Goal: Task Accomplishment & Management: Complete application form

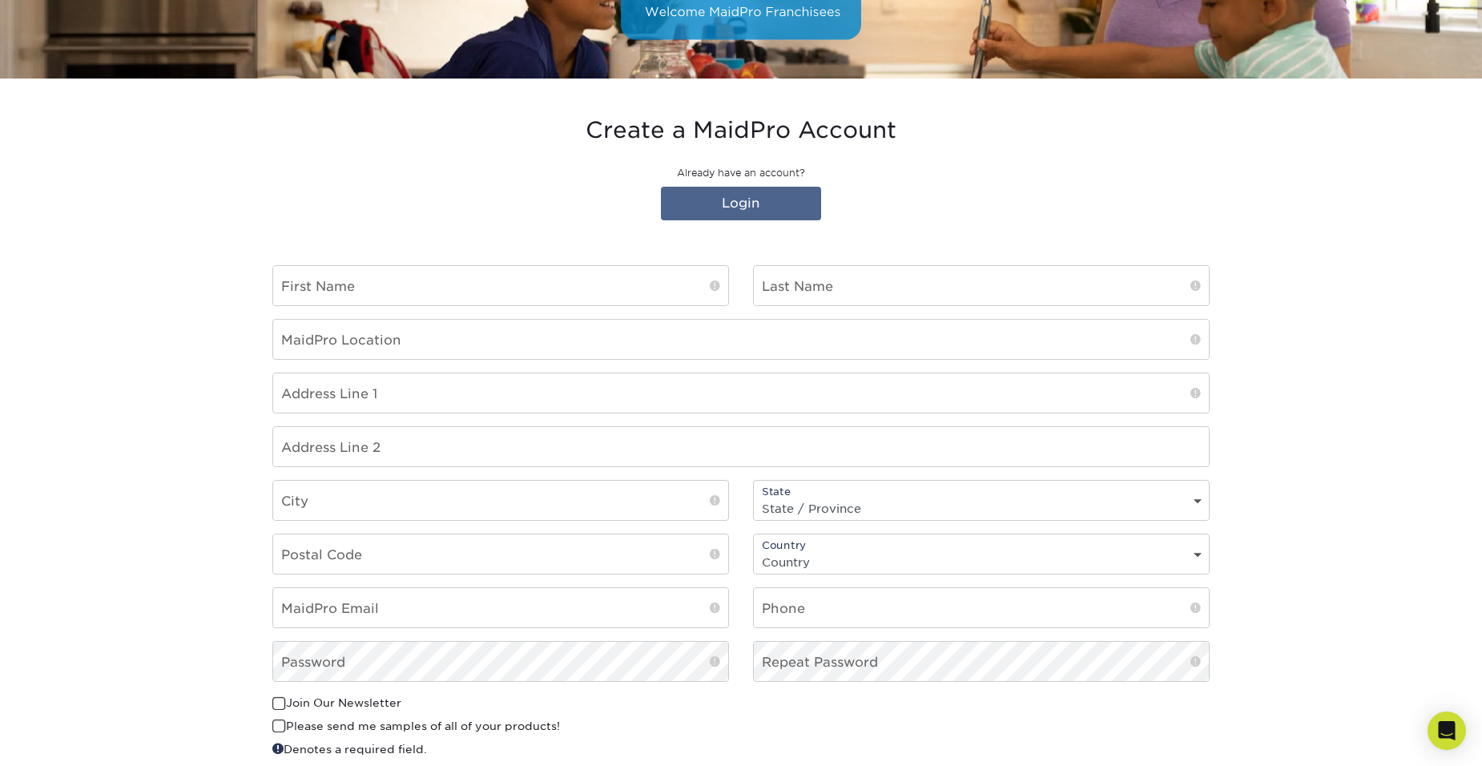
scroll to position [62, 0]
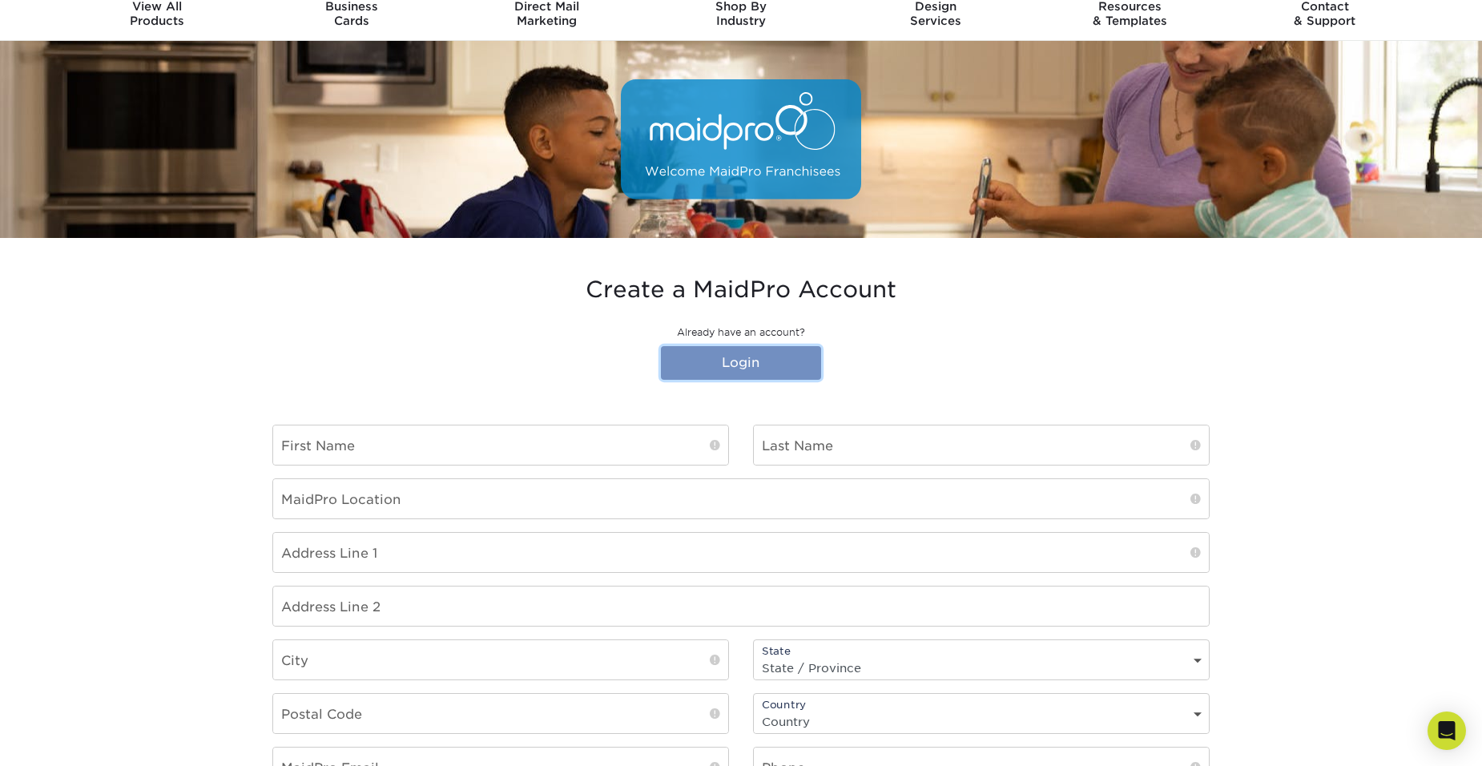
click at [721, 361] on link "Login" at bounding box center [741, 363] width 160 height 34
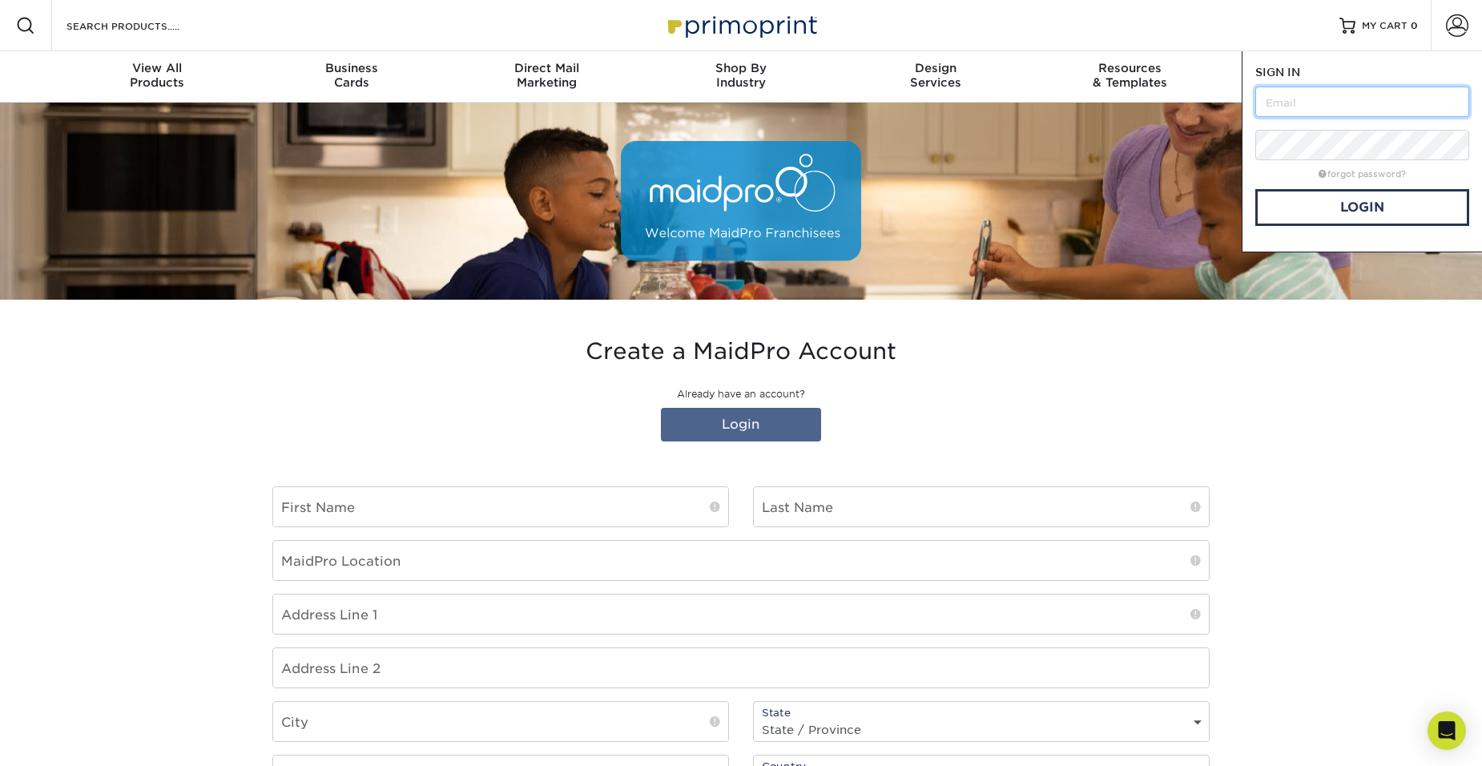
click at [1403, 107] on input "text" at bounding box center [1362, 102] width 214 height 30
click at [1341, 96] on input "text" at bounding box center [1362, 102] width 214 height 30
click at [1311, 98] on input "text" at bounding box center [1362, 102] width 214 height 30
type input "cdiayi@thresholdbrands.com"
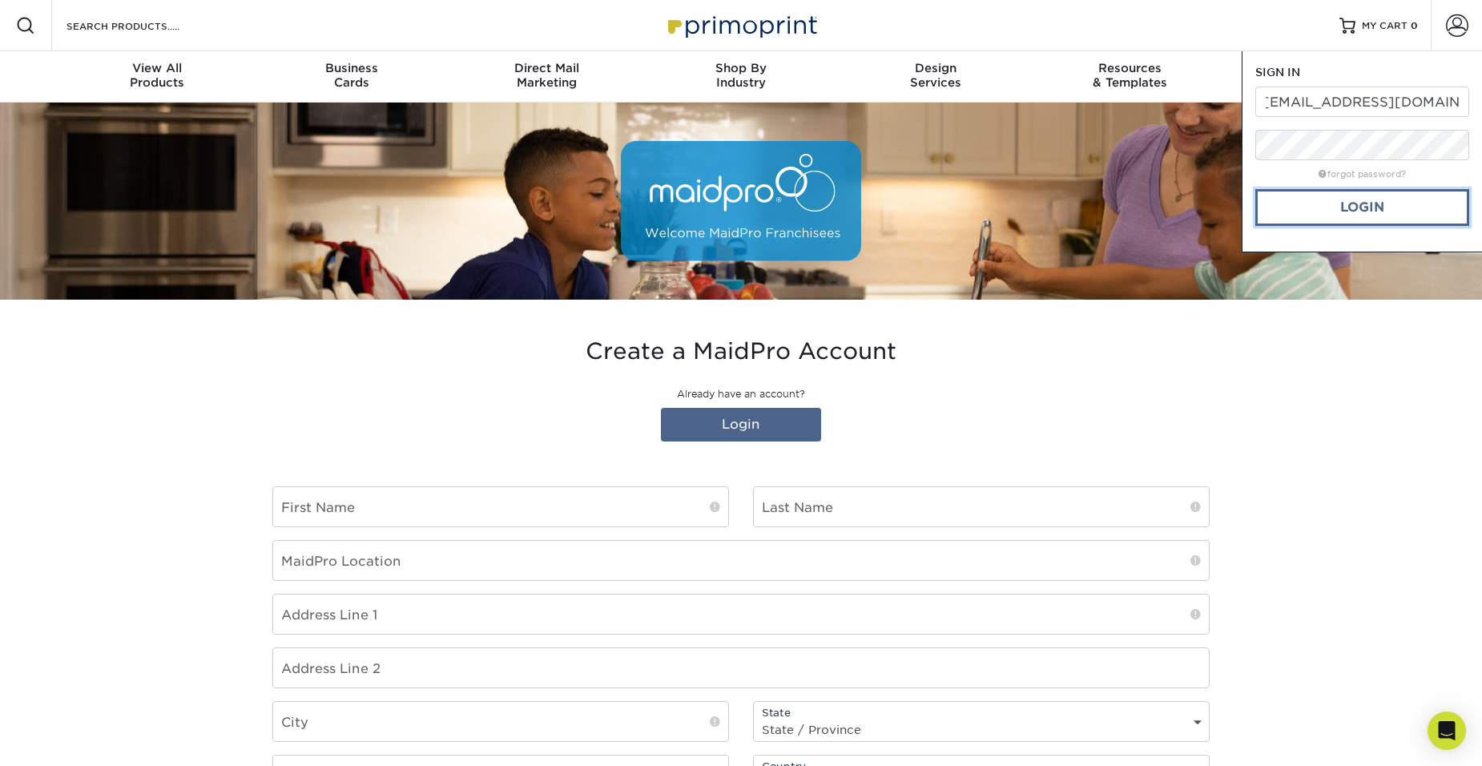
click at [1373, 199] on link "Login" at bounding box center [1362, 207] width 214 height 37
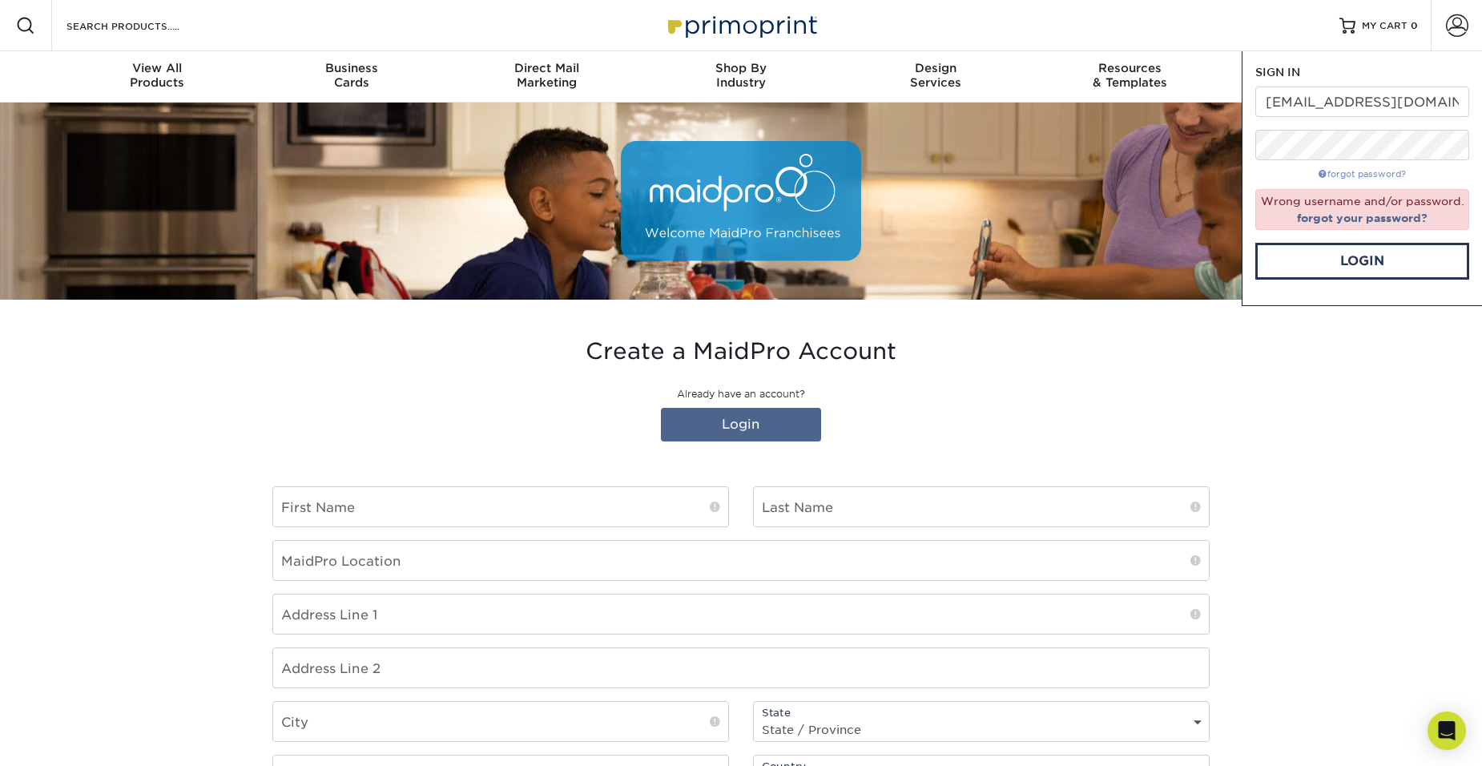
click at [1370, 175] on link "forgot password?" at bounding box center [1362, 174] width 87 height 10
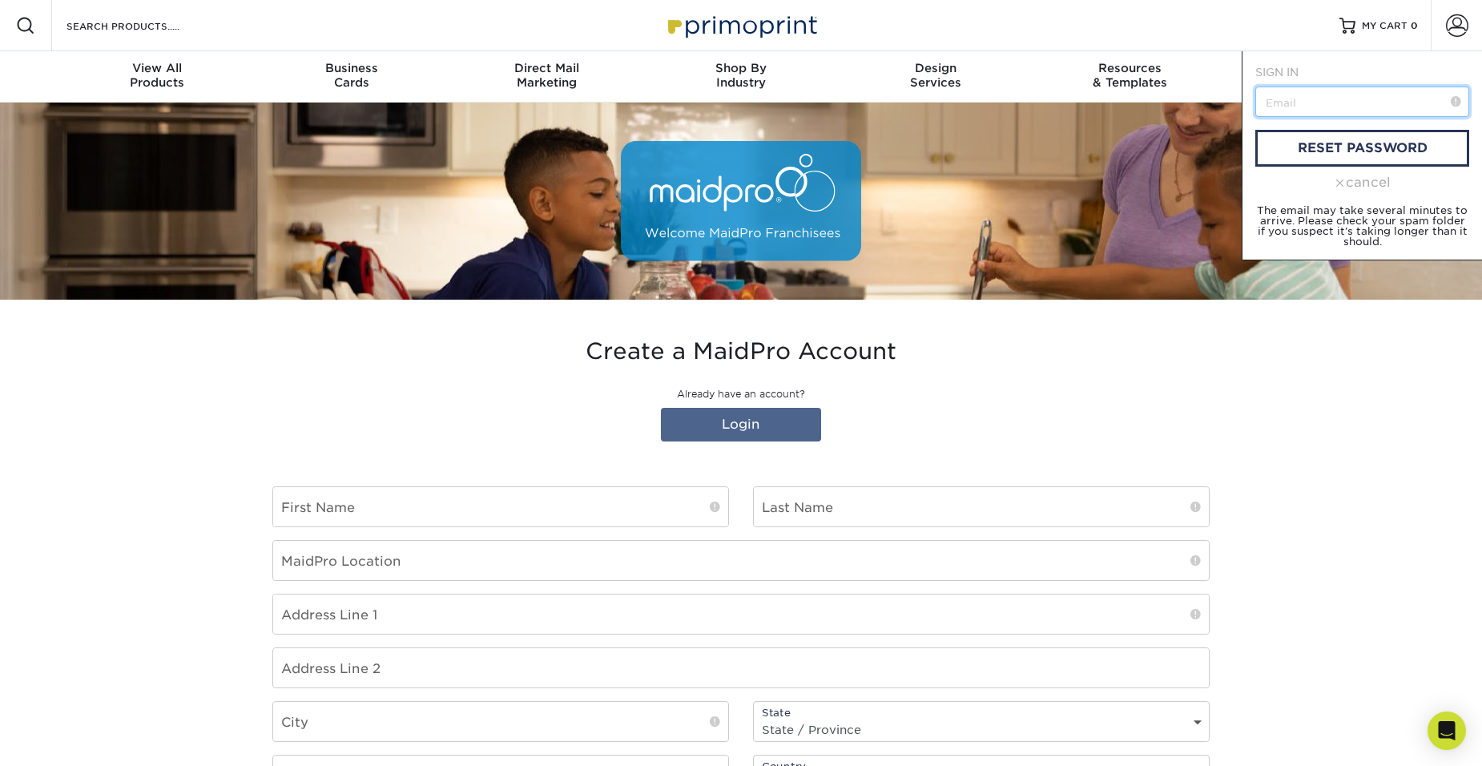
click at [1337, 108] on input "text" at bounding box center [1362, 102] width 214 height 30
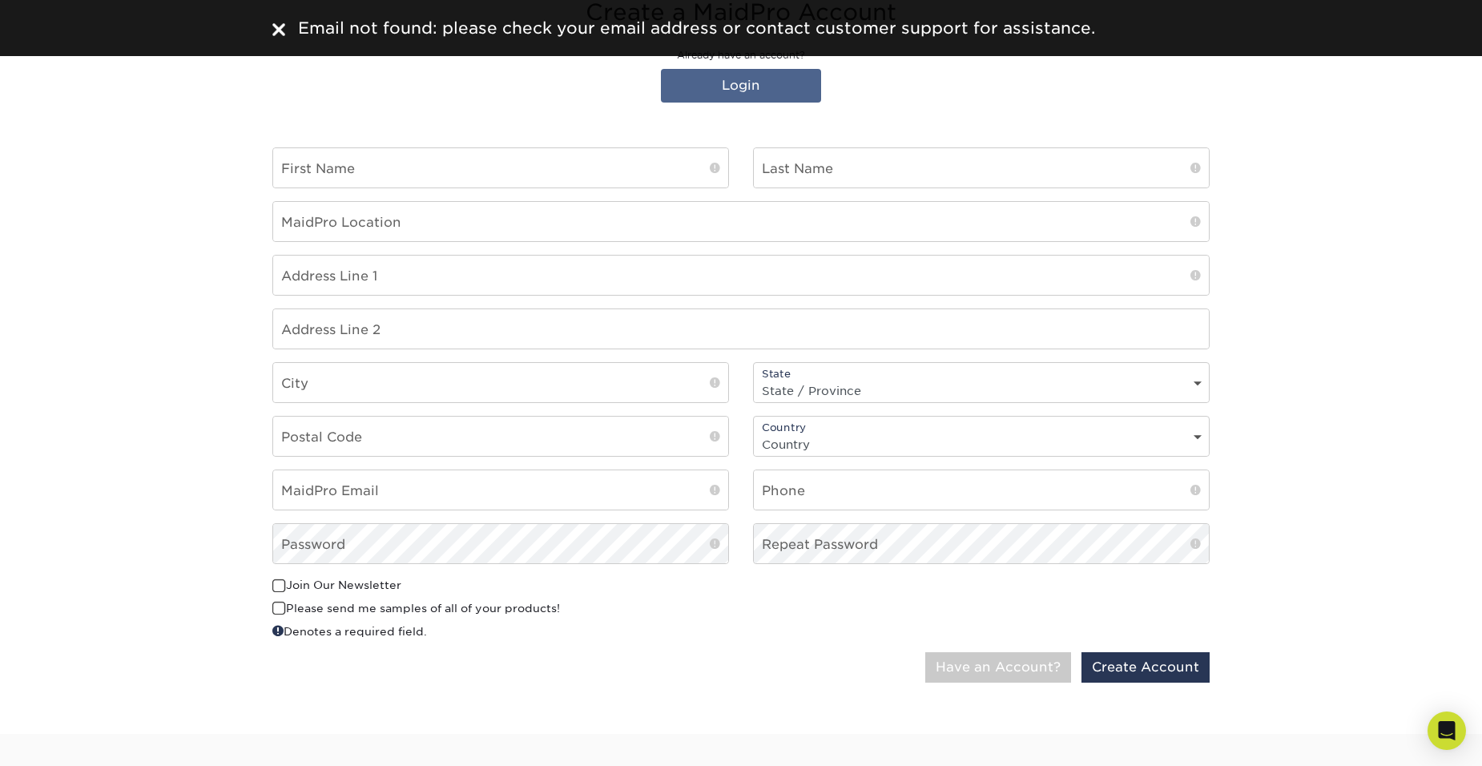
scroll to position [160, 0]
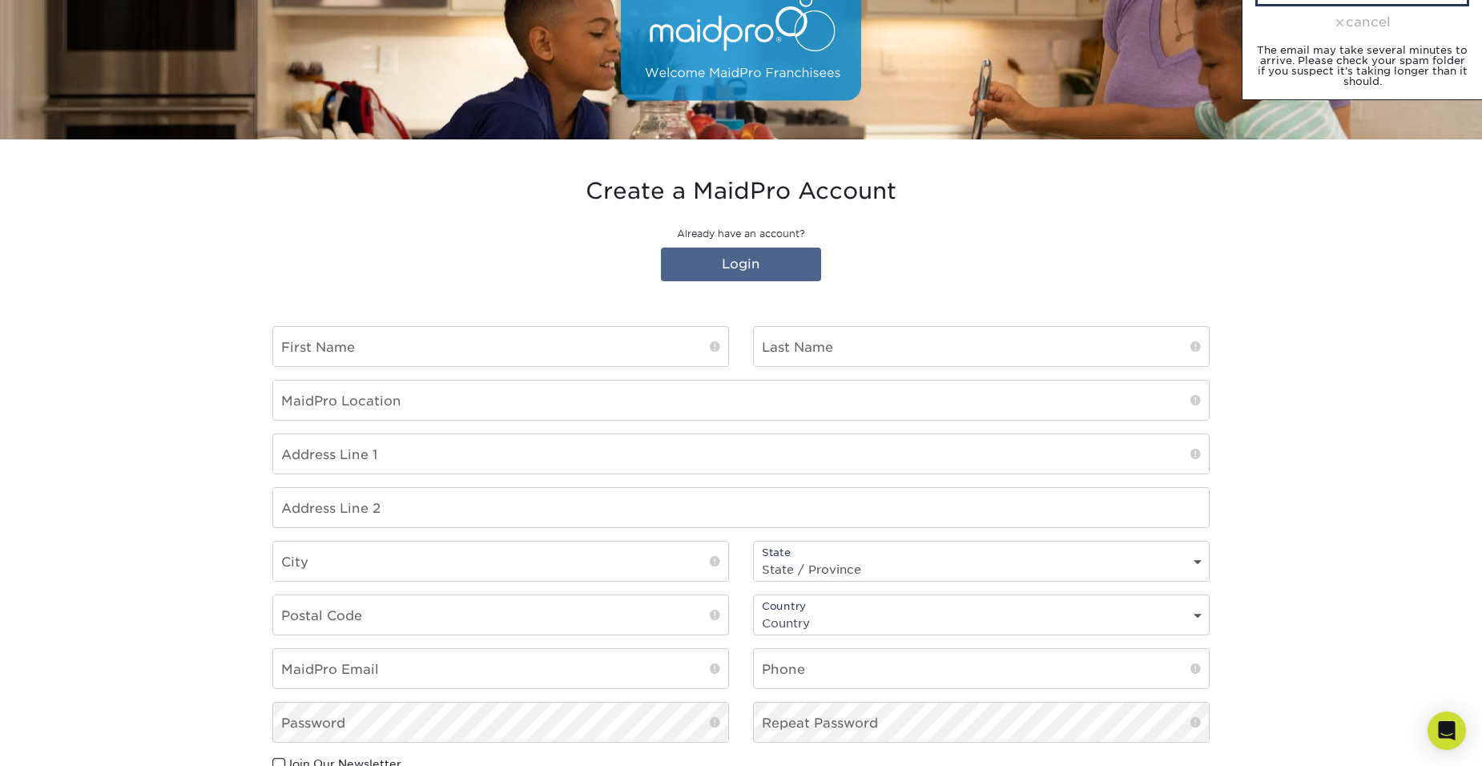
type input "cdiayi@thresholdbrands.com"
click at [511, 334] on input "text" at bounding box center [500, 346] width 455 height 39
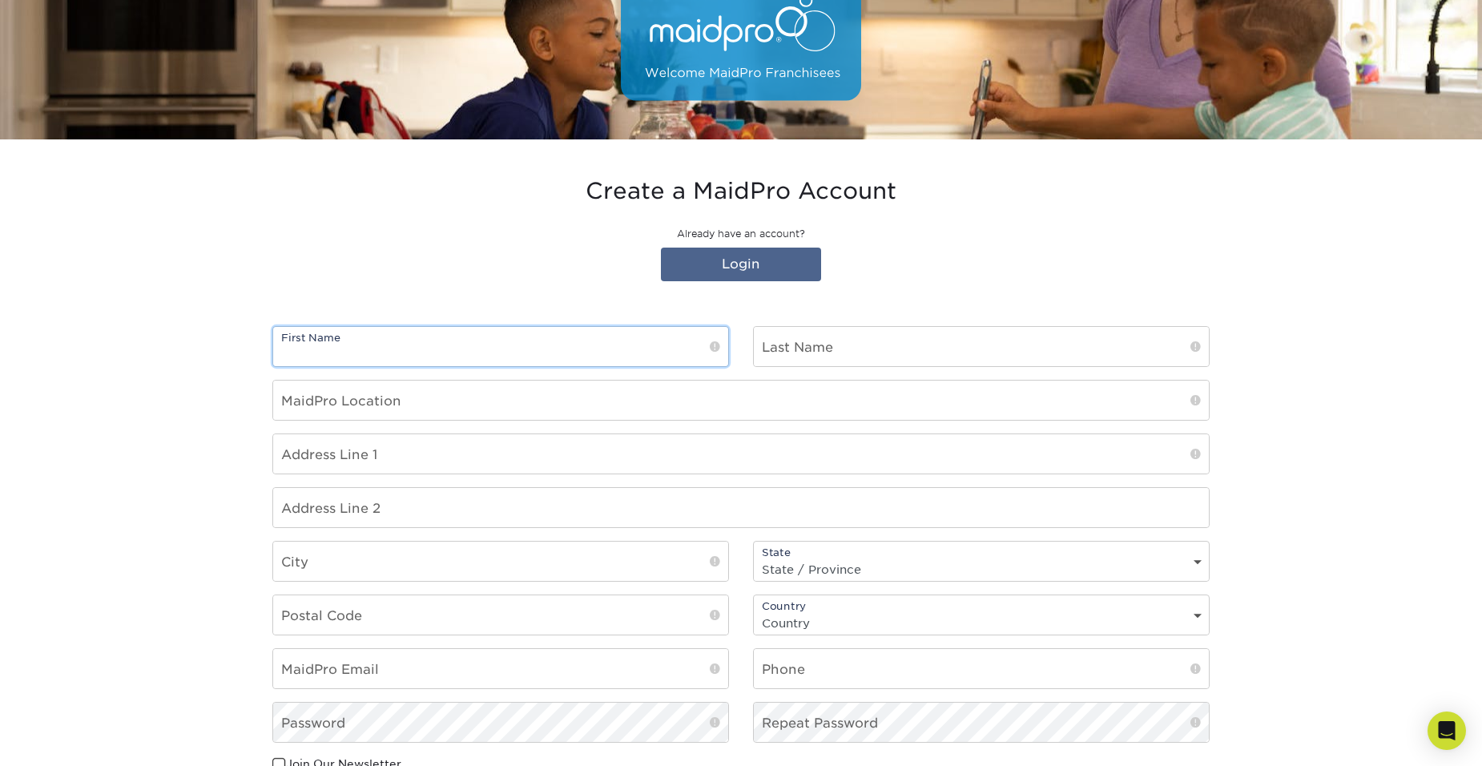
type input "Emeka"
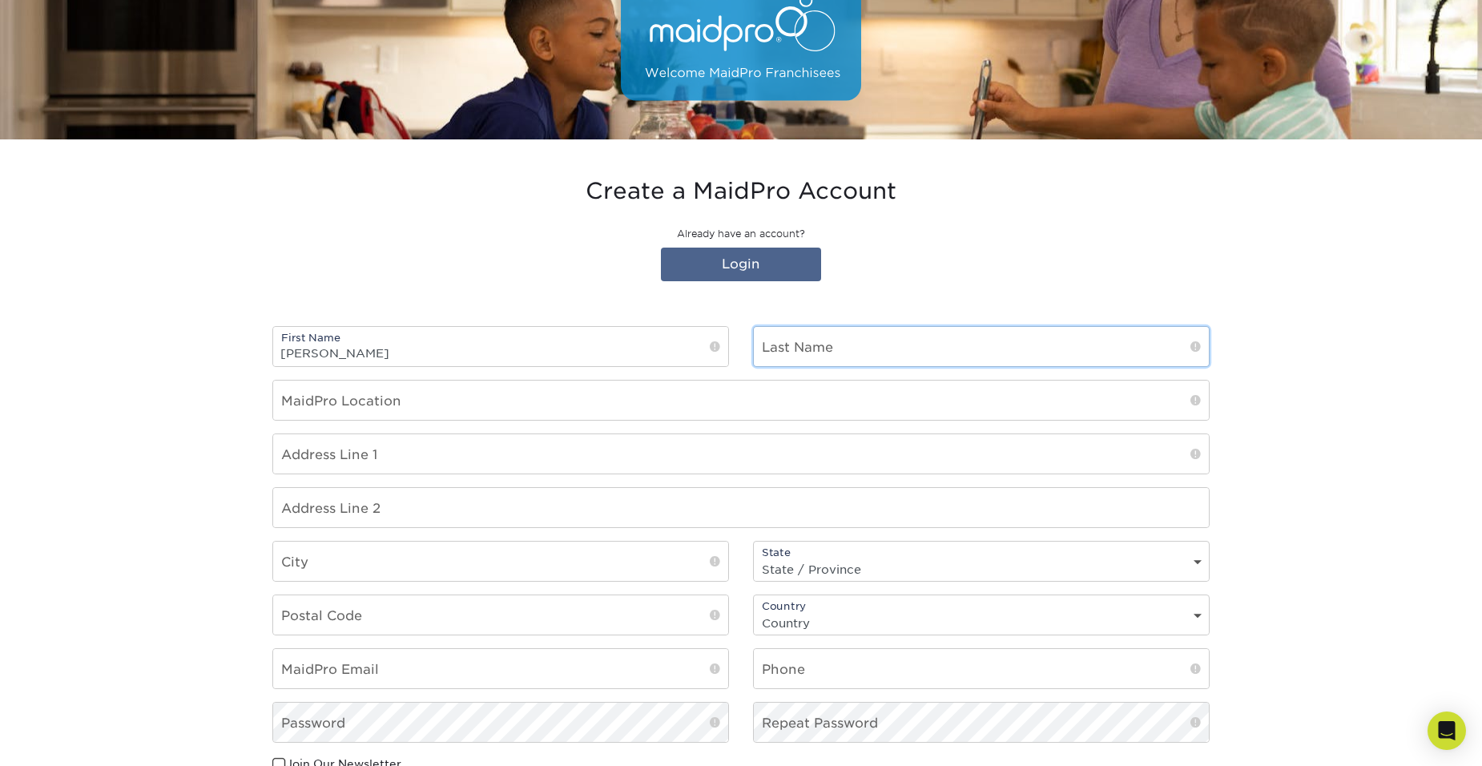
type input "Diayi"
type input "CDiayi@thresholdbrands.com"
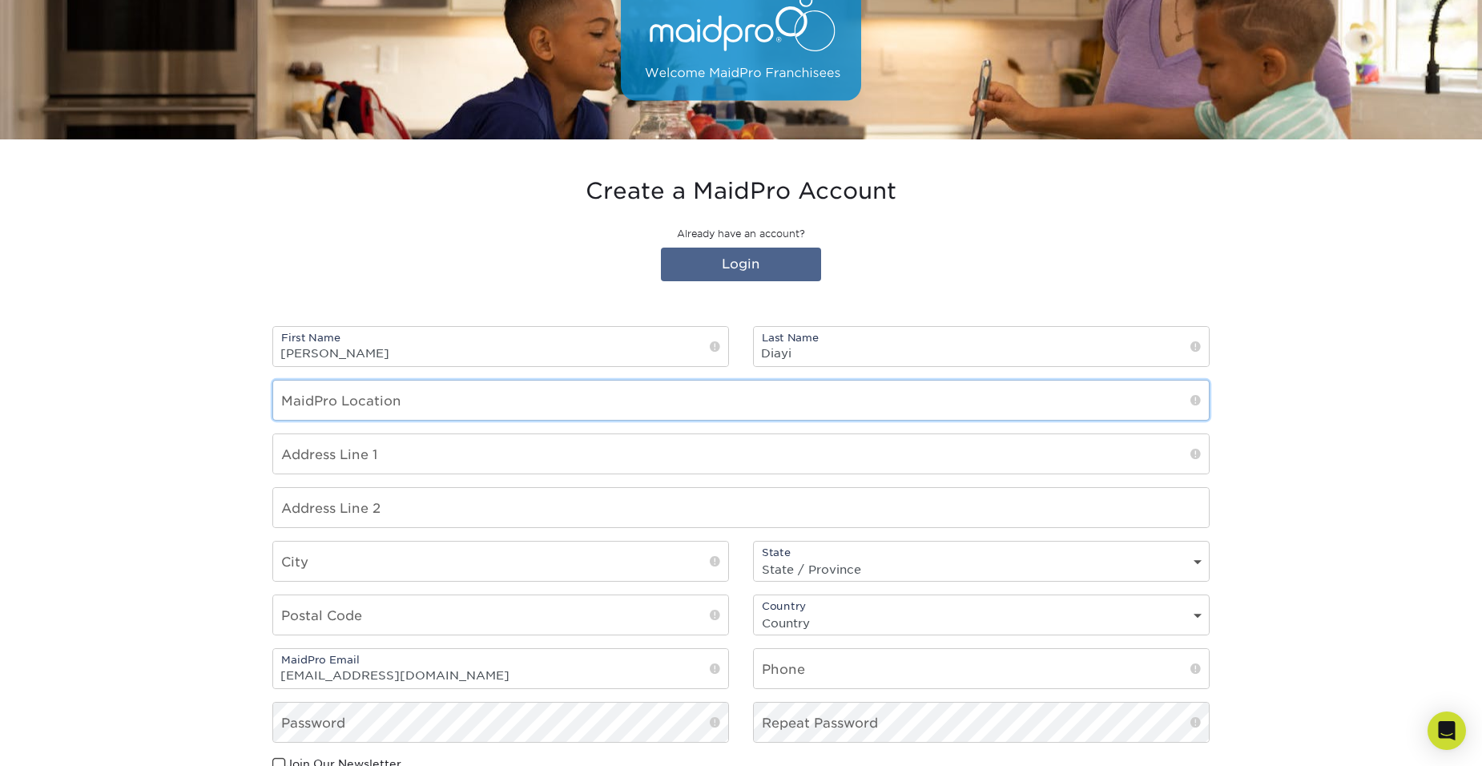
click at [455, 391] on input "text" at bounding box center [741, 400] width 936 height 39
click at [456, 454] on input "text" at bounding box center [741, 453] width 936 height 39
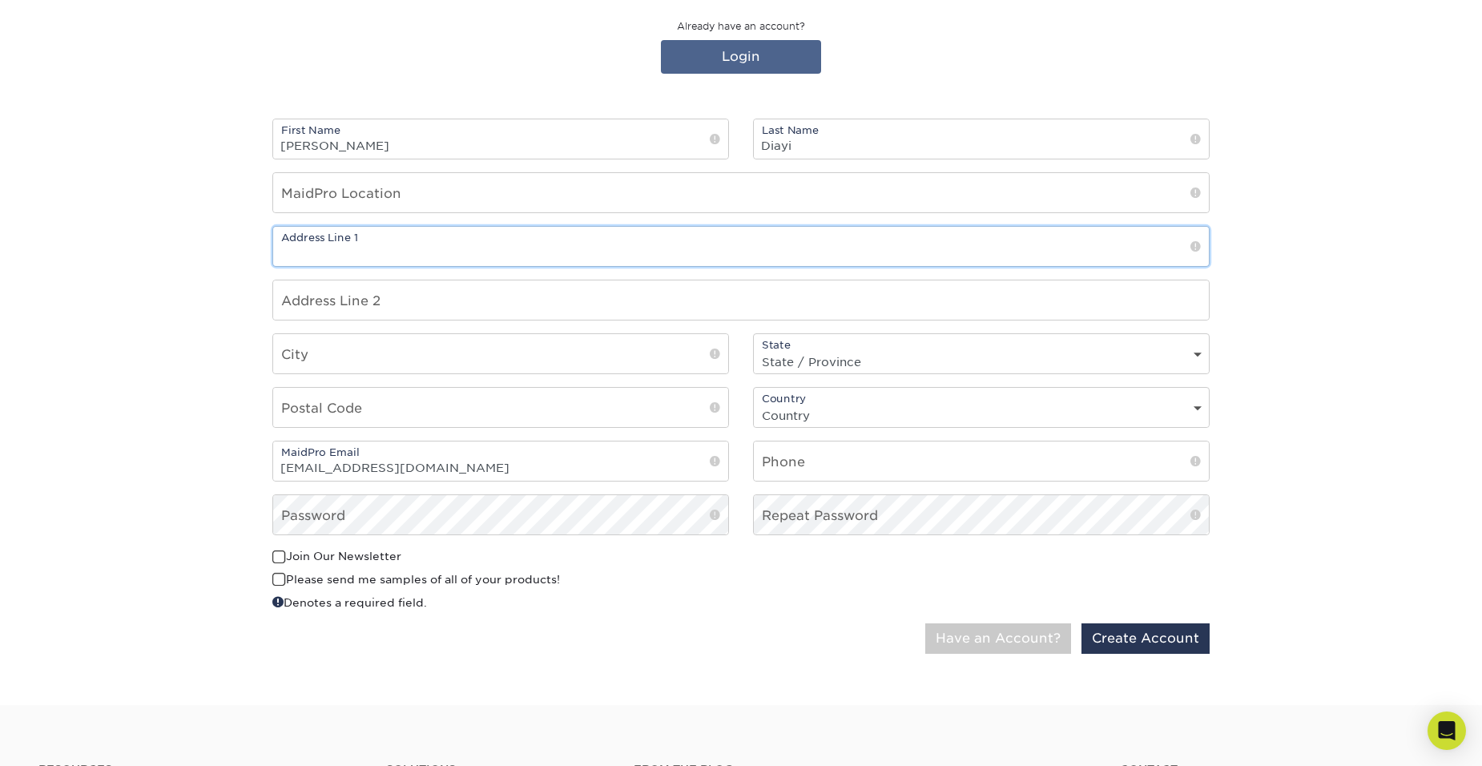
scroll to position [401, 0]
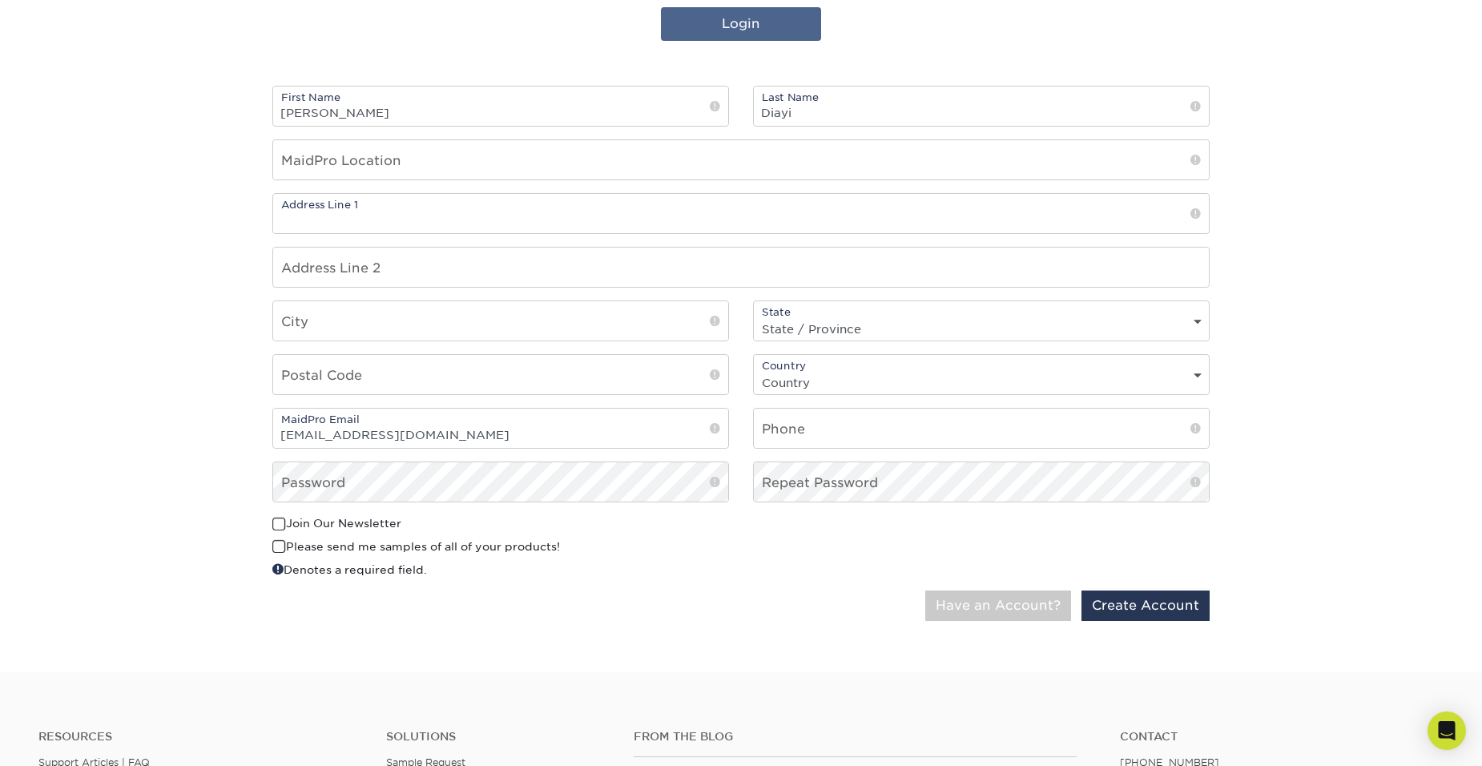
click at [189, 402] on section "Create a MaidPro Account Already have an account? Login First Name Emeka Last N…" at bounding box center [741, 286] width 1482 height 774
click at [405, 321] on input "text" at bounding box center [500, 320] width 455 height 39
click at [867, 630] on div "Only MaidPro email addresses are accepted! Have an Account? Create Account" at bounding box center [740, 611] width 961 height 43
click at [1198, 428] on span at bounding box center [1195, 429] width 10 height 16
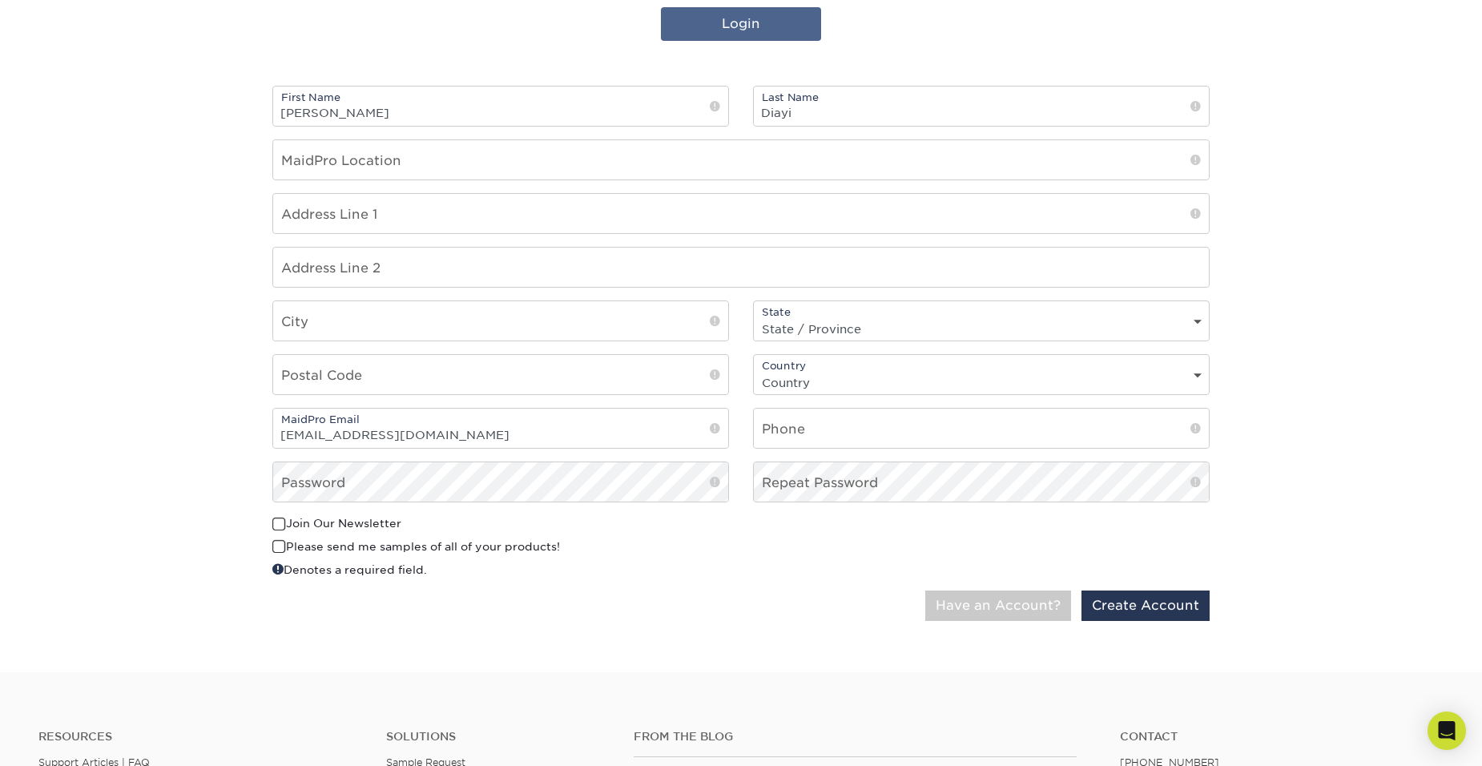
click at [1198, 428] on span at bounding box center [1195, 429] width 10 height 16
click at [1116, 622] on div "Only MaidPro email addresses are accepted! Have an Account? Create Account" at bounding box center [740, 611] width 961 height 43
click at [1127, 609] on button "Create Account" at bounding box center [1146, 605] width 128 height 30
click at [1328, 295] on section "Create a MaidPro Account Already have an account? Login First Name Emeka Last N…" at bounding box center [741, 286] width 1482 height 774
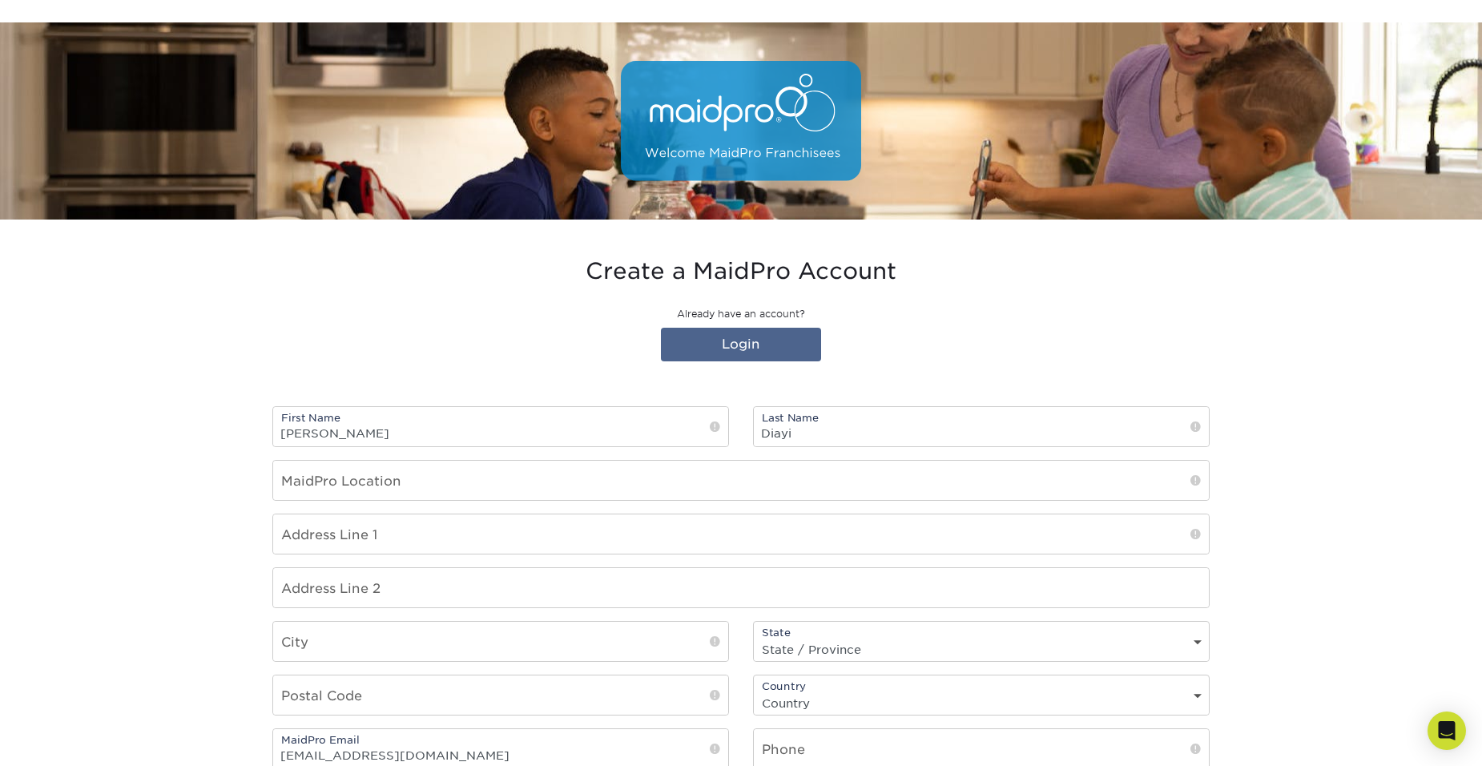
scroll to position [566, 0]
